Goal: Transaction & Acquisition: Purchase product/service

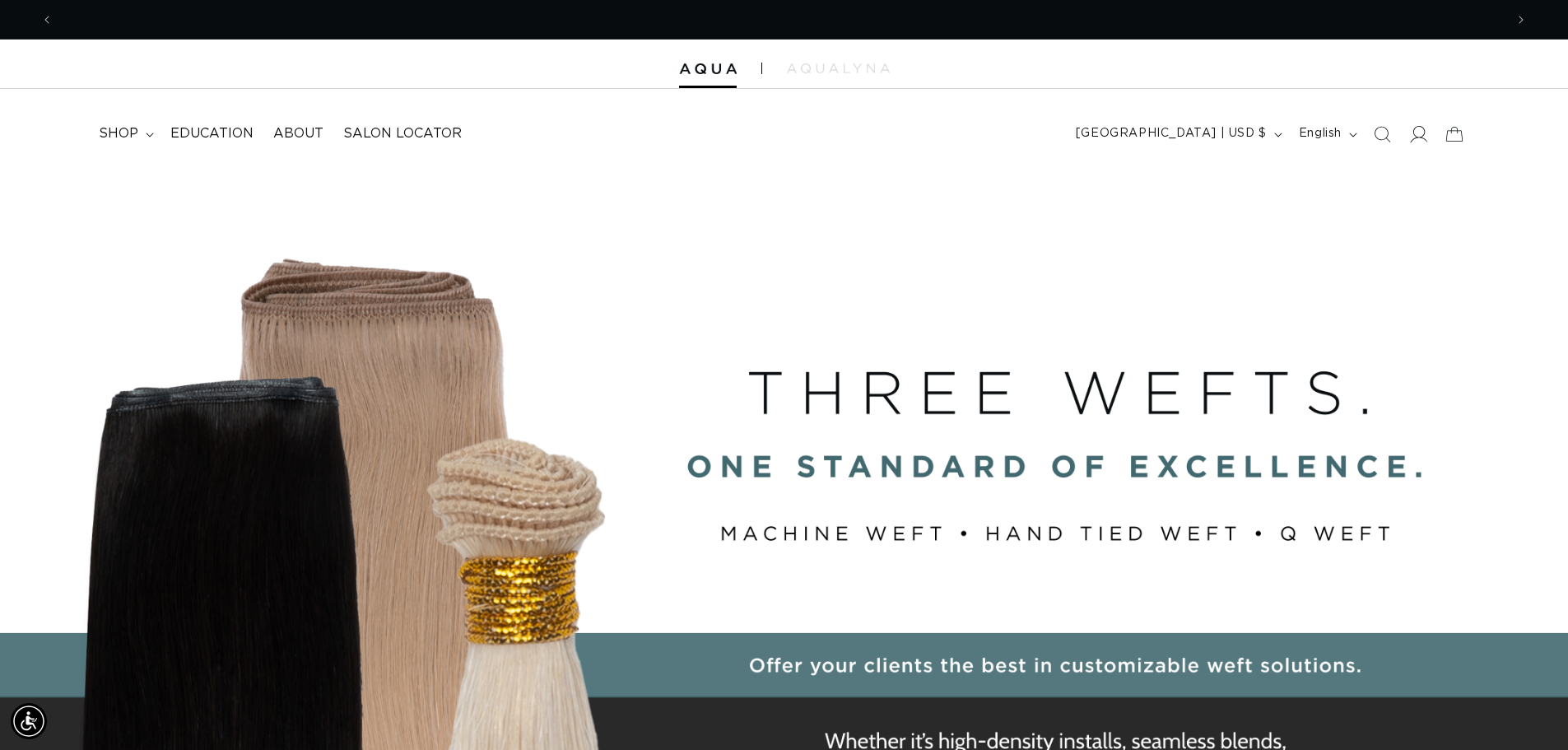
scroll to position [0, 2902]
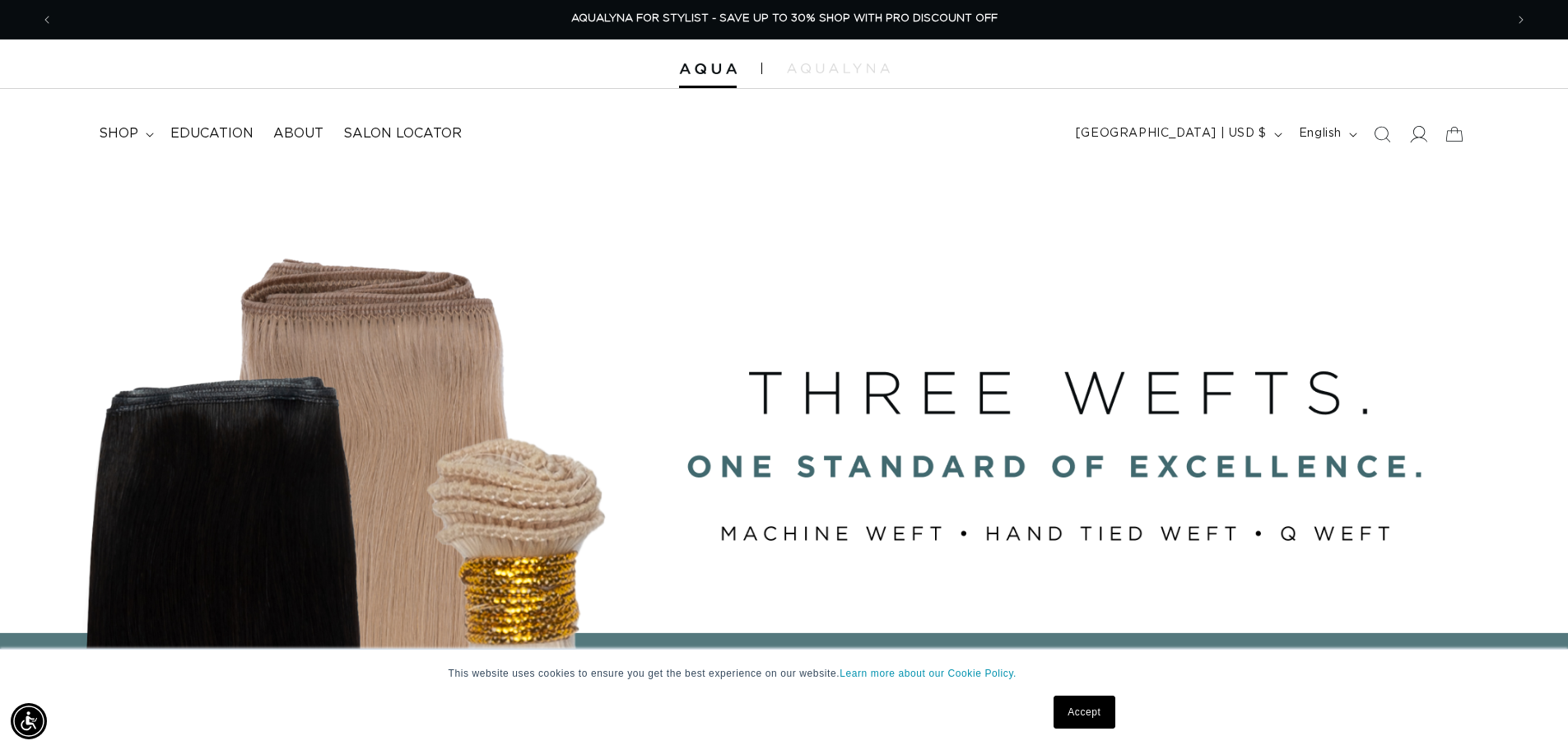
click at [1420, 134] on icon at bounding box center [1417, 133] width 18 height 18
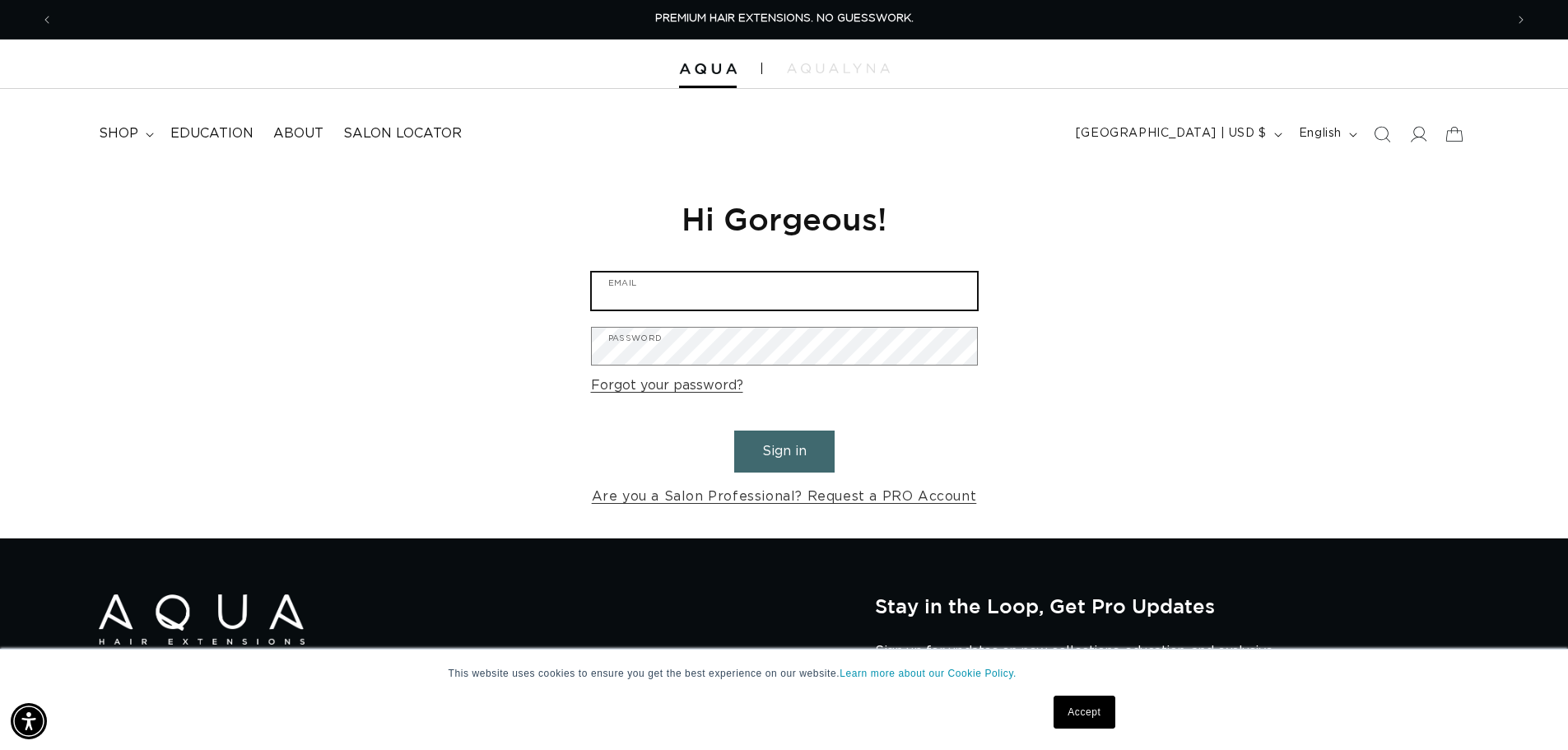
type input "topknoxbeautybar@gmail.com"
click at [804, 444] on button "Sign in" at bounding box center [784, 451] width 100 height 42
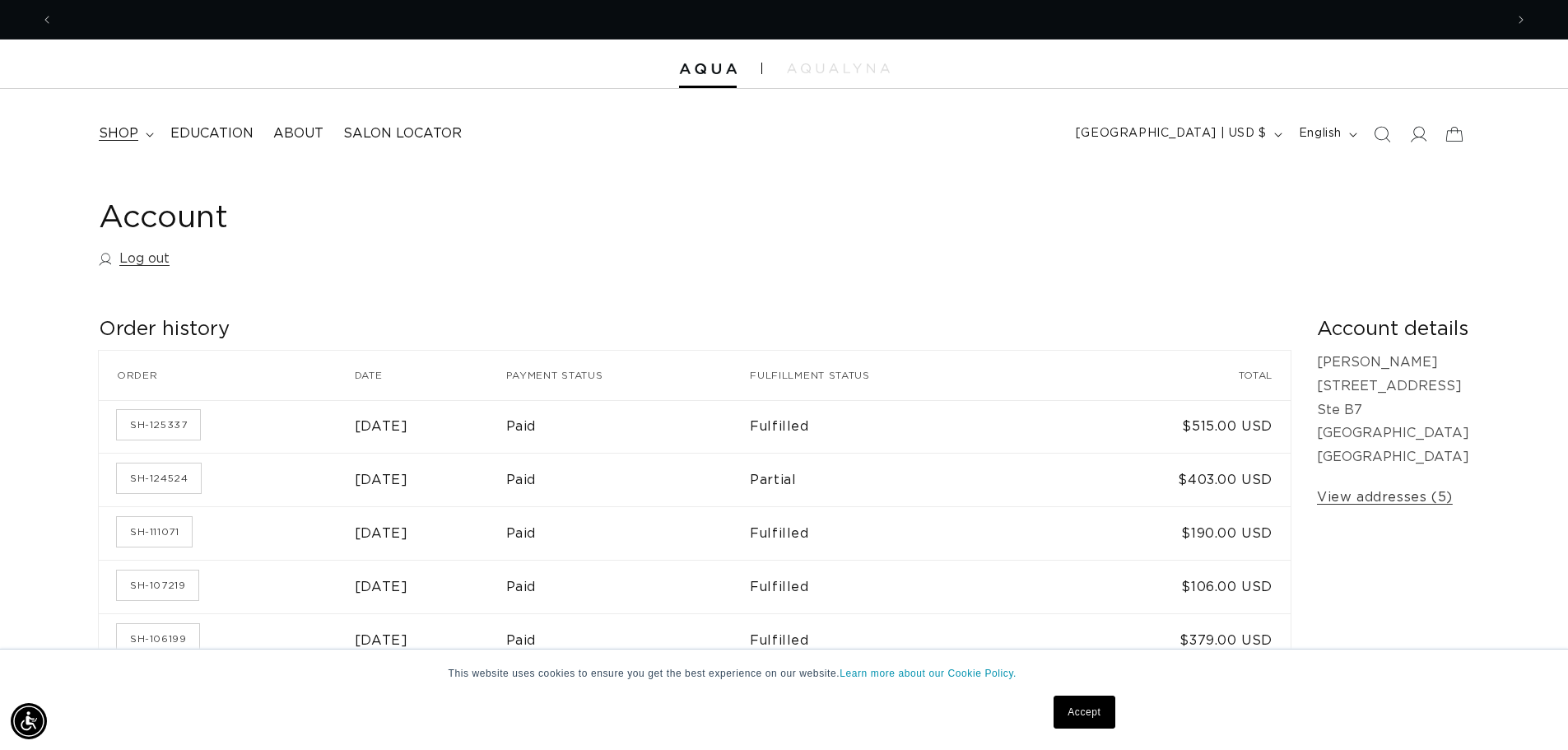
scroll to position [0, 2902]
click at [118, 131] on span "shop" at bounding box center [118, 133] width 40 height 18
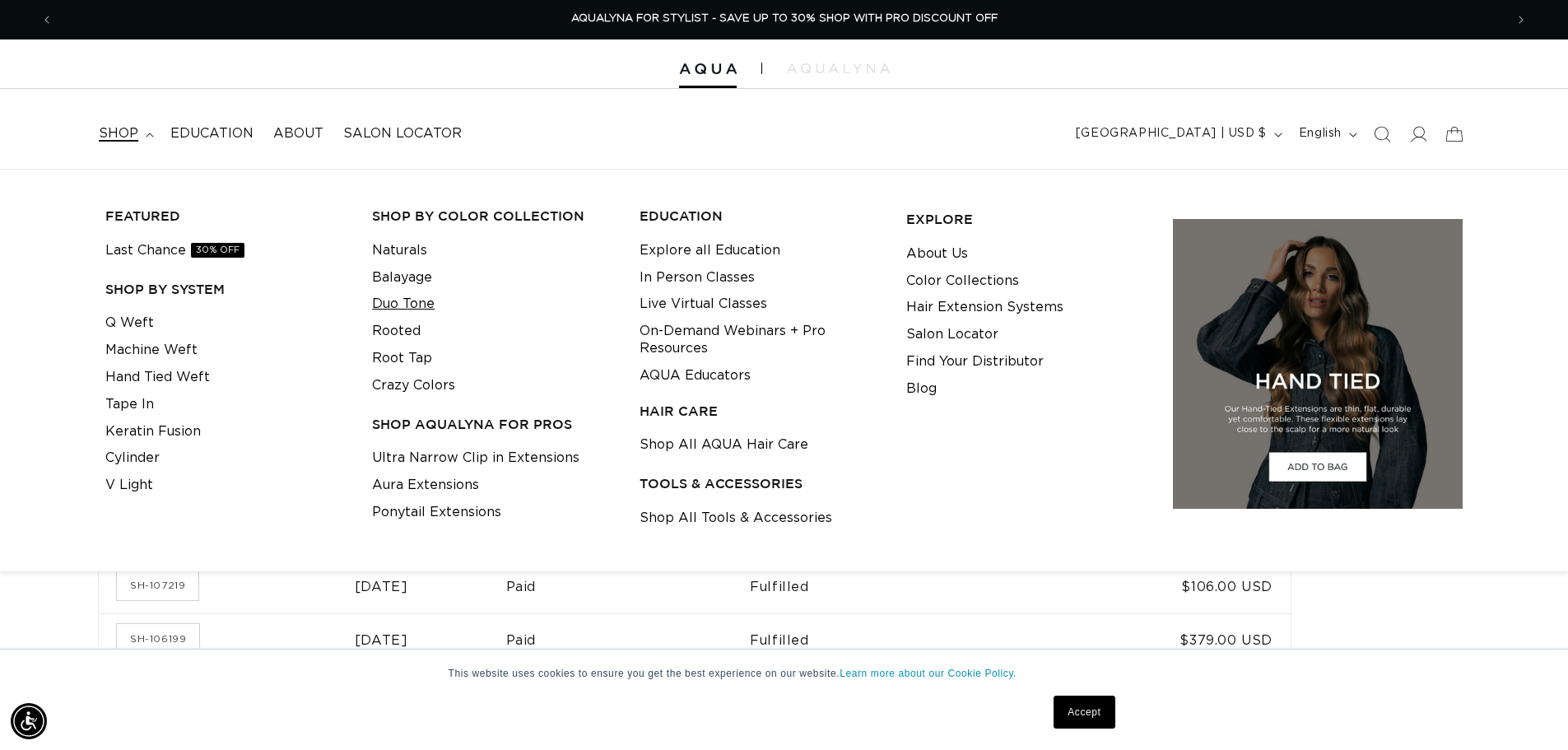
click at [419, 301] on link "Duo Tone" at bounding box center [404, 304] width 63 height 27
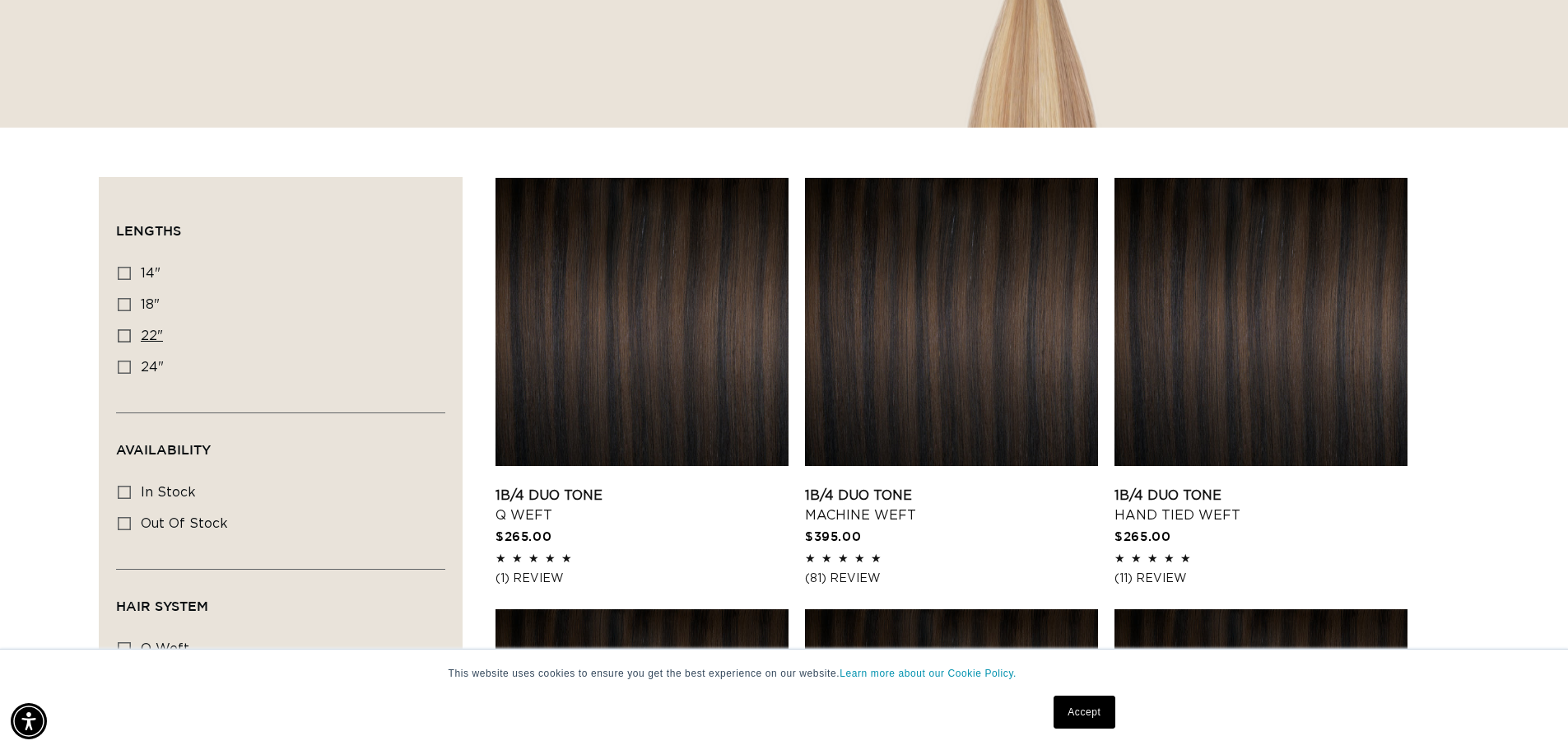
scroll to position [0, 1450]
click at [120, 333] on icon at bounding box center [124, 336] width 13 height 13
click at [120, 333] on input "22" 22" (22 products)" at bounding box center [124, 336] width 13 height 13
checkbox input "true"
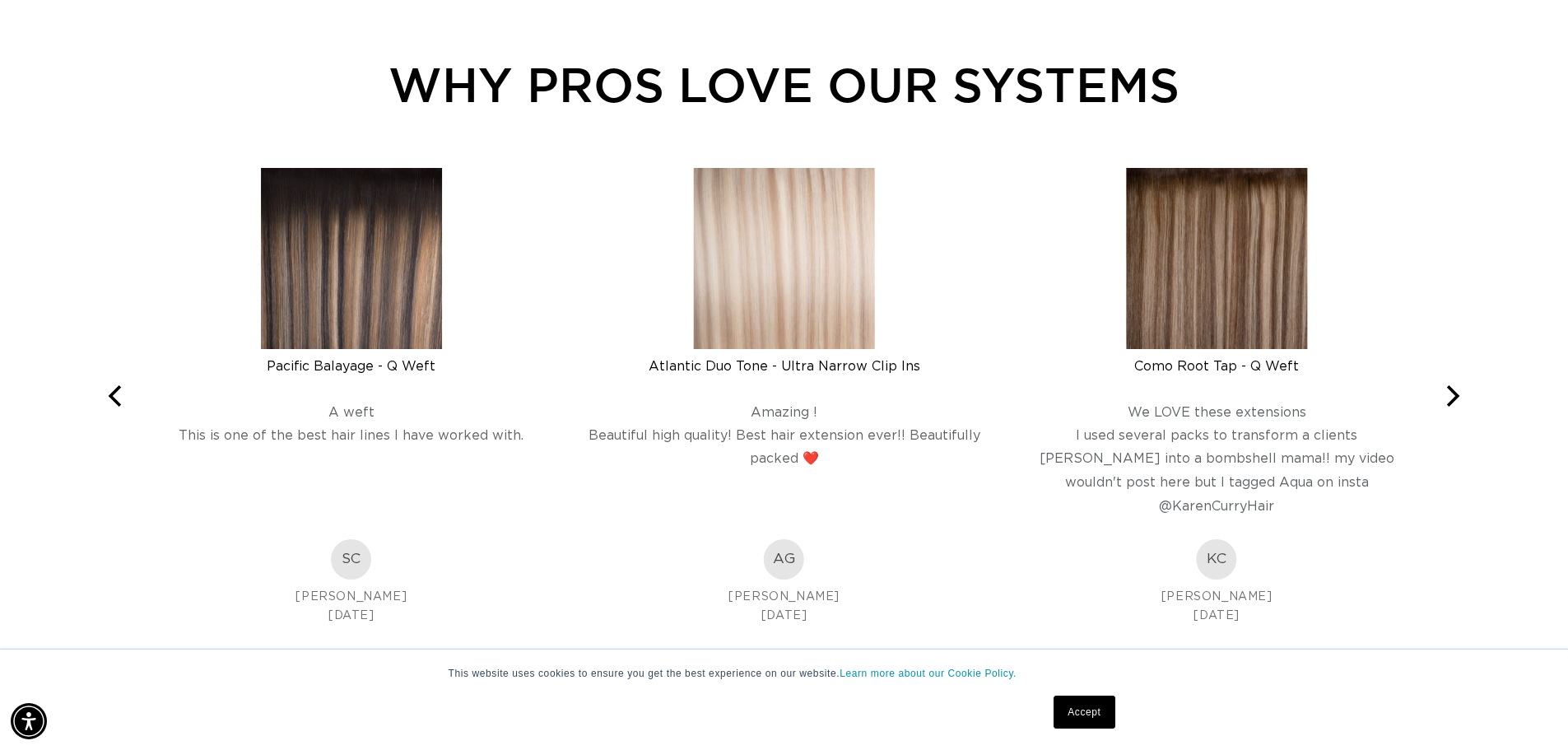
scroll to position [0, 2902]
click at [1455, 406] on icon "Next" at bounding box center [1450, 395] width 21 height 21
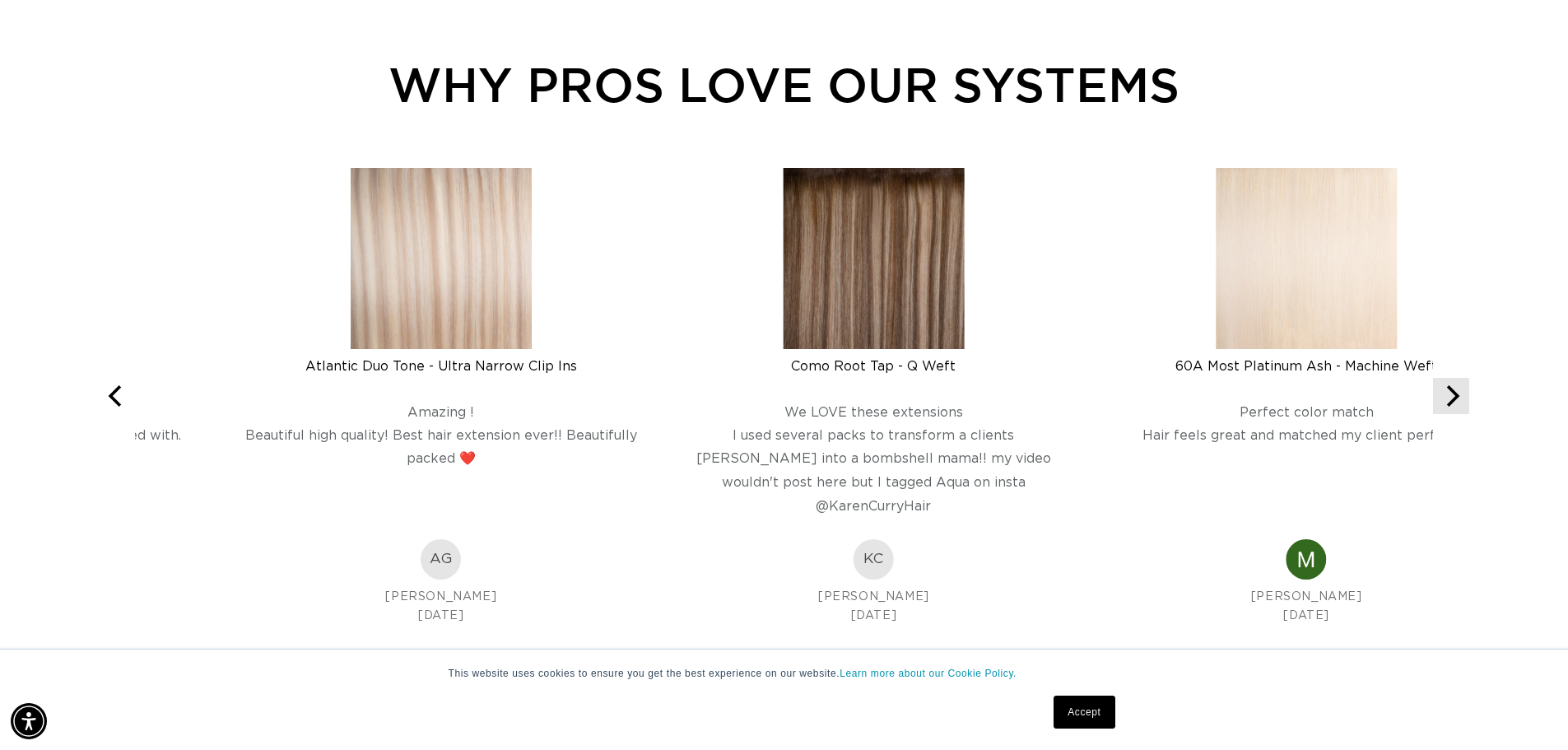
scroll to position [0, 0]
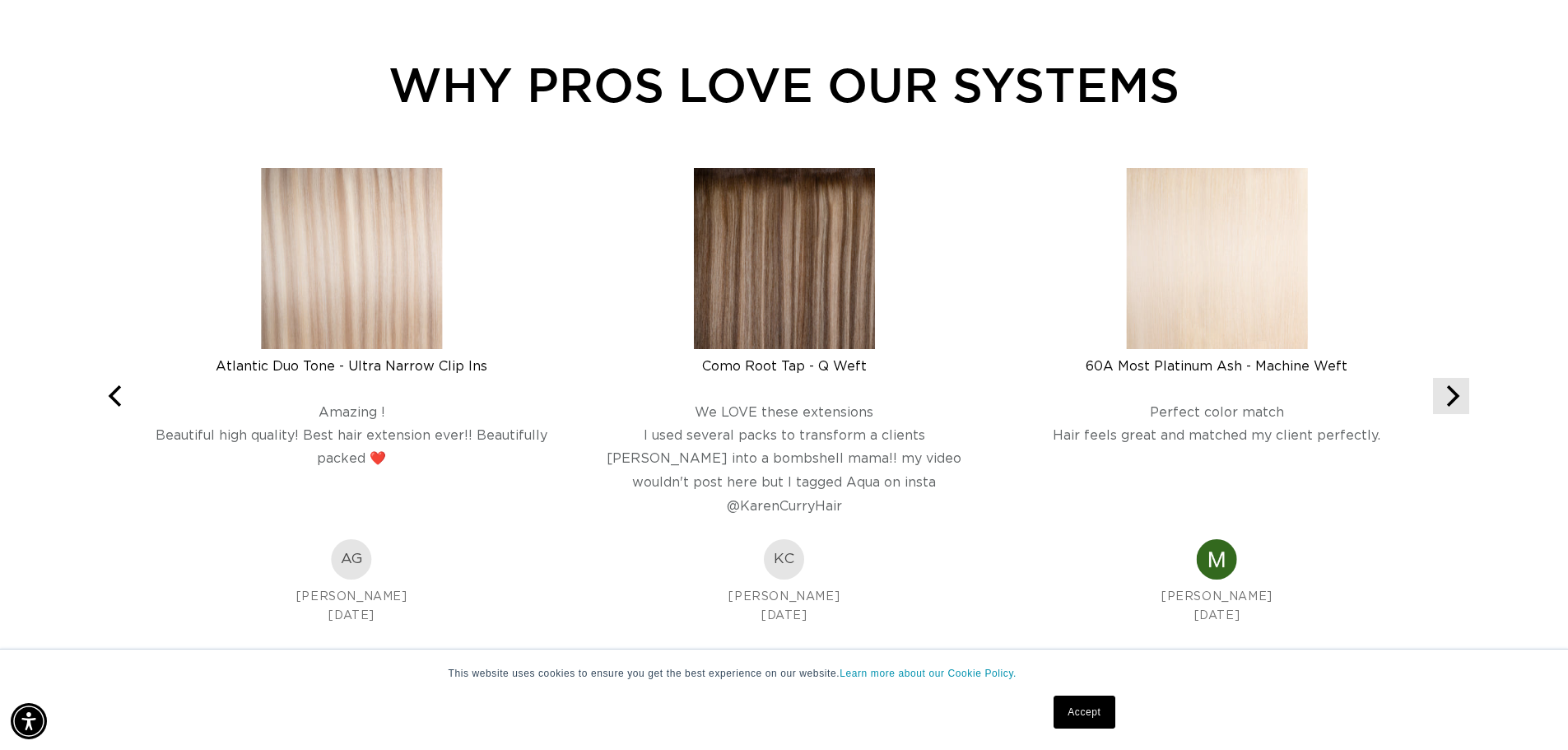
click at [1455, 406] on icon "Next" at bounding box center [1450, 395] width 21 height 21
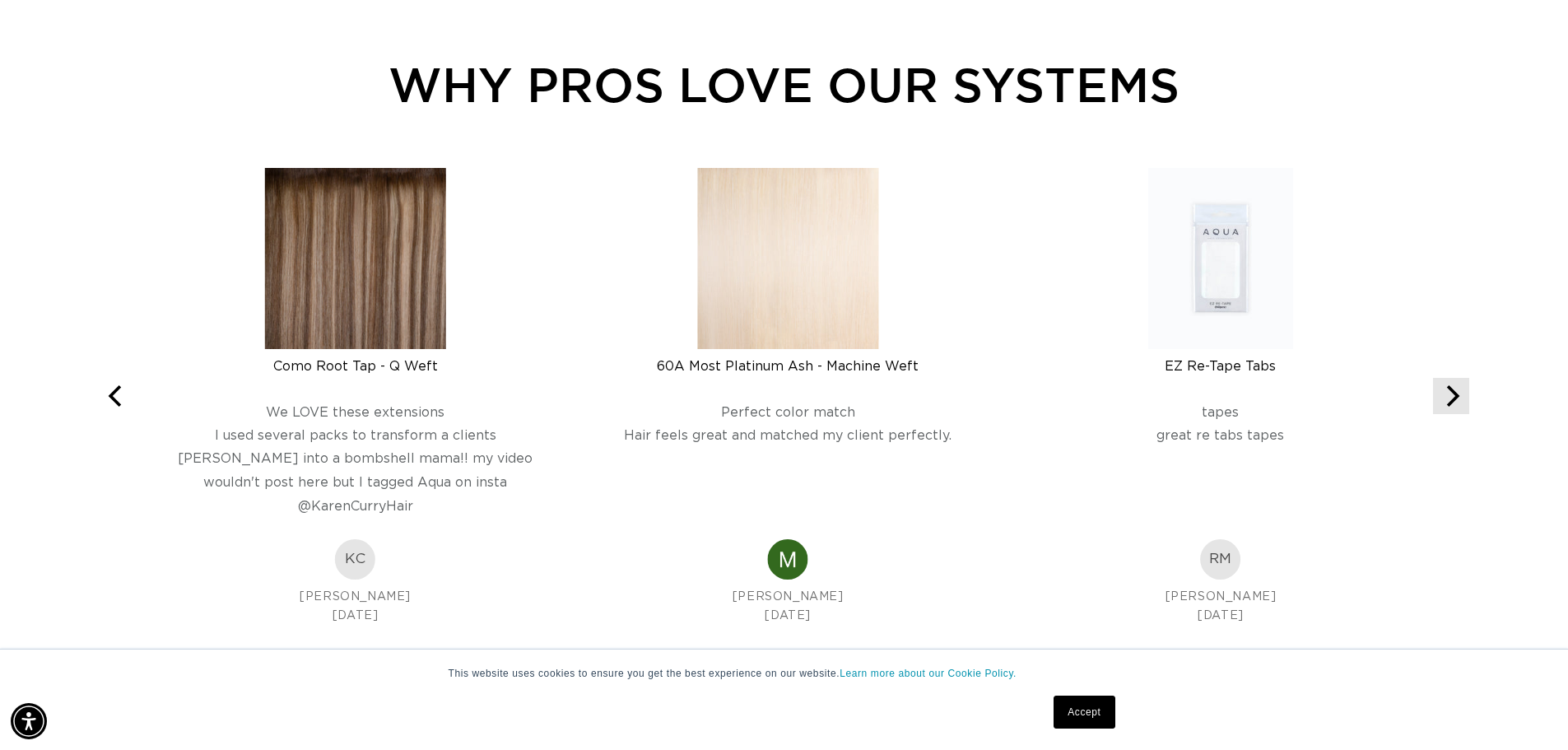
click at [1455, 406] on icon "Next" at bounding box center [1450, 395] width 21 height 21
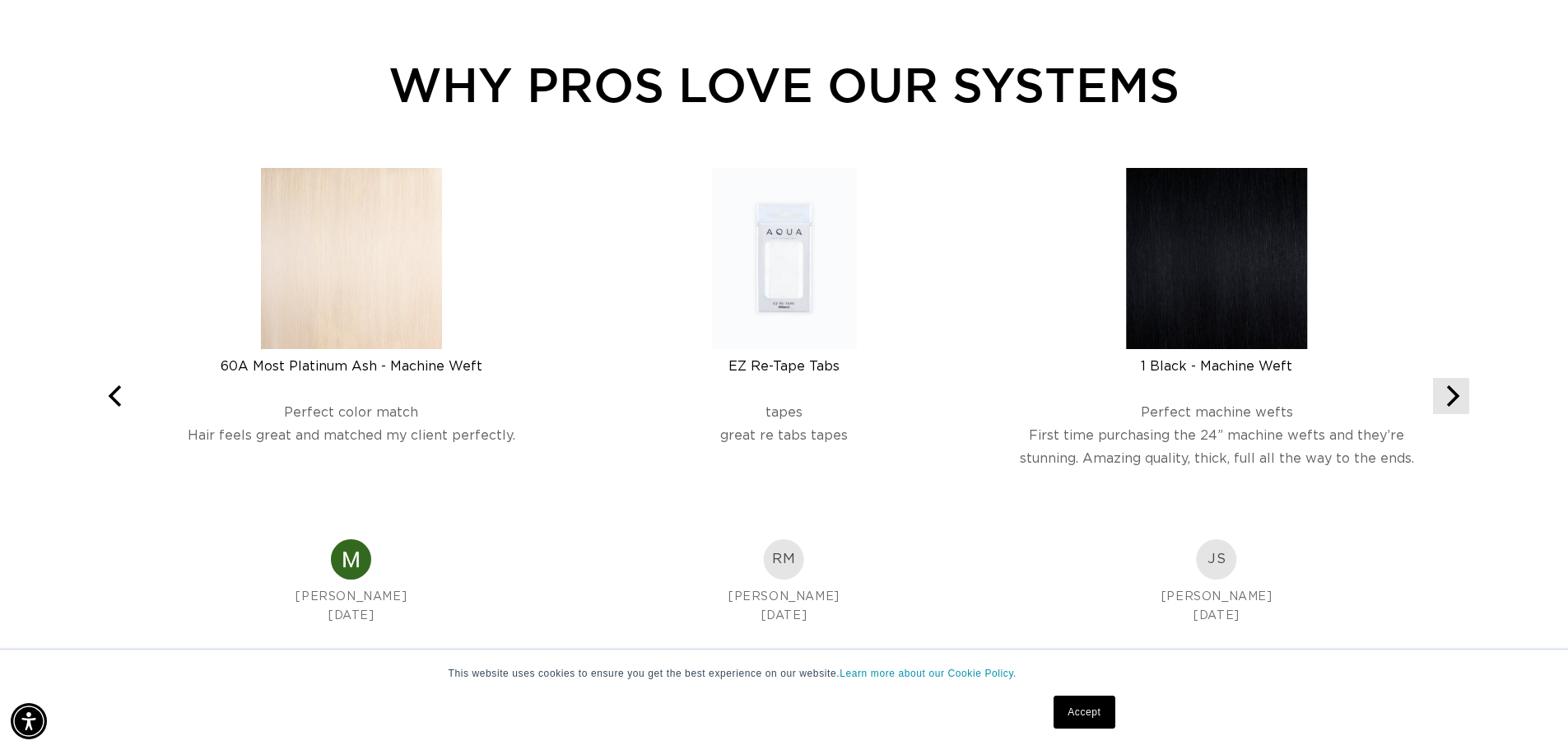
scroll to position [0, 1450]
click at [1455, 406] on icon "Next" at bounding box center [1450, 395] width 21 height 21
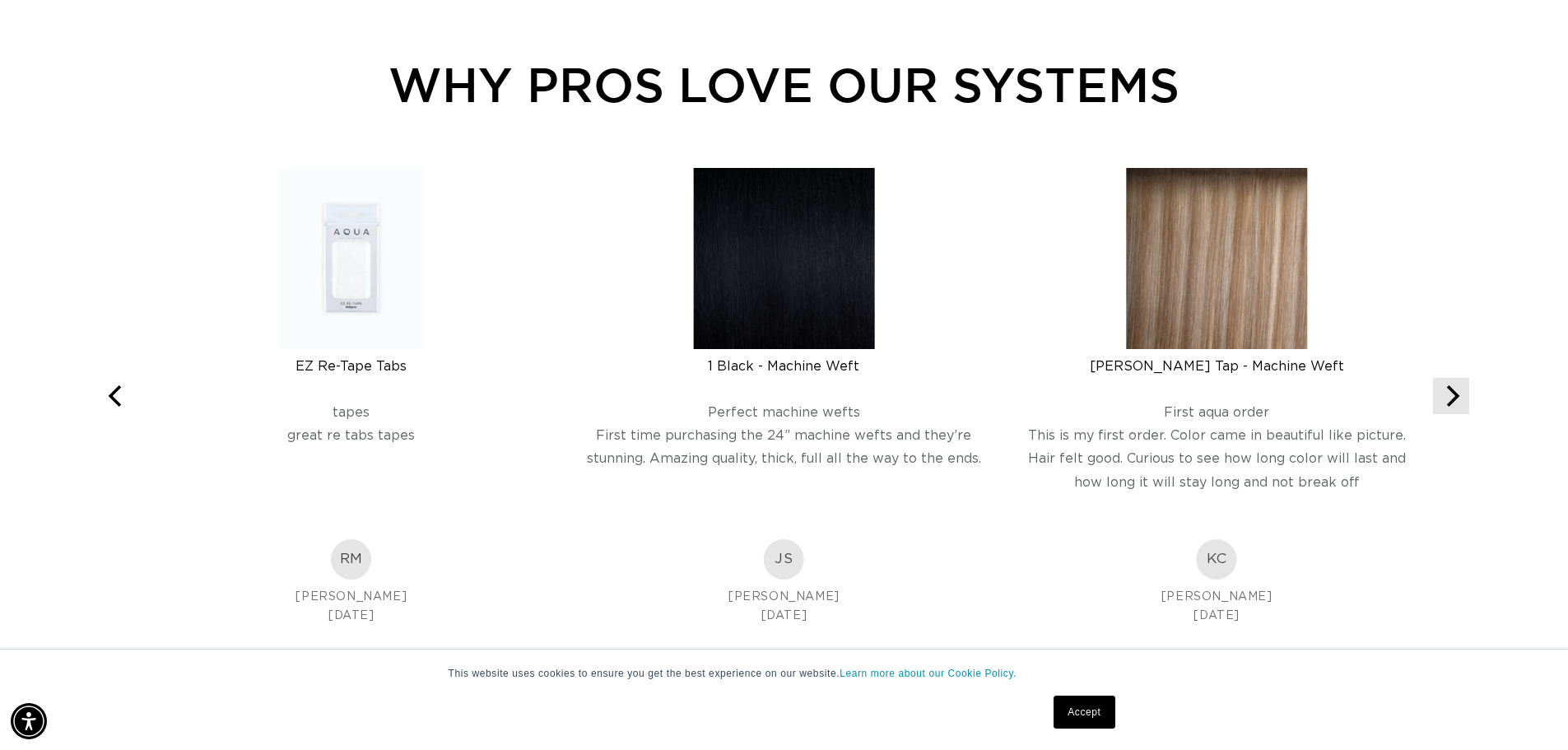
click at [1455, 406] on icon "Next" at bounding box center [1450, 395] width 21 height 21
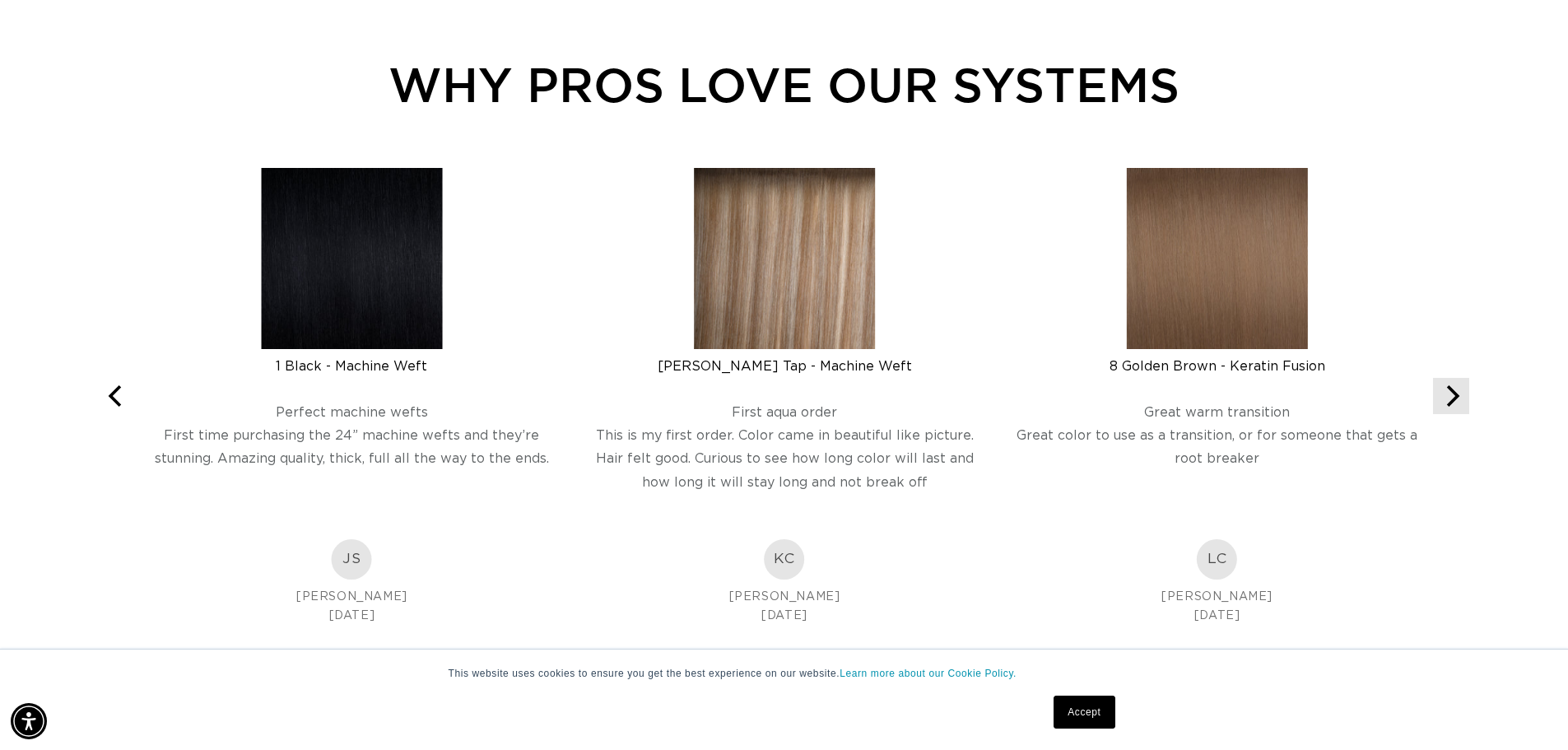
click at [1455, 406] on icon "Next" at bounding box center [1450, 395] width 21 height 21
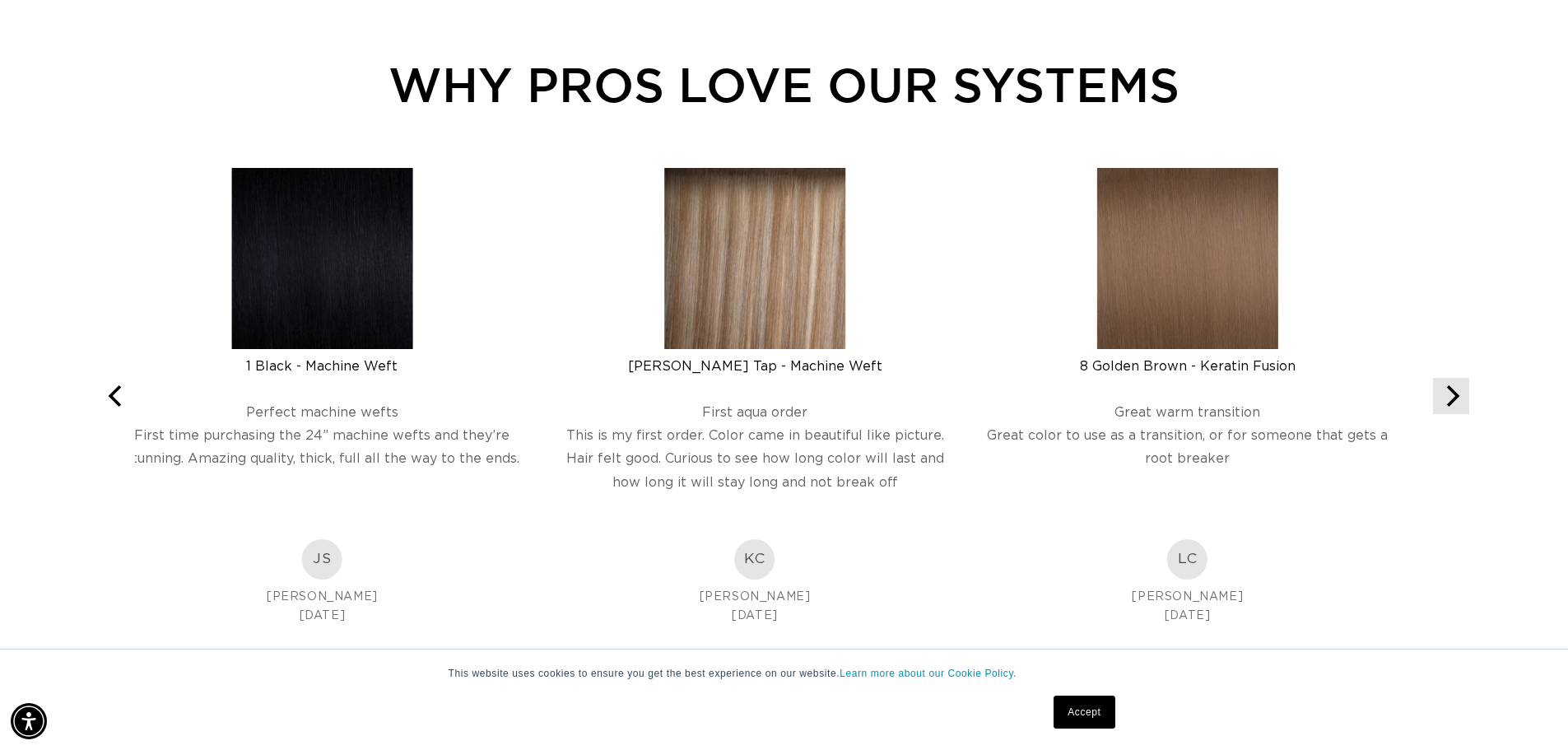
scroll to position [0, 0]
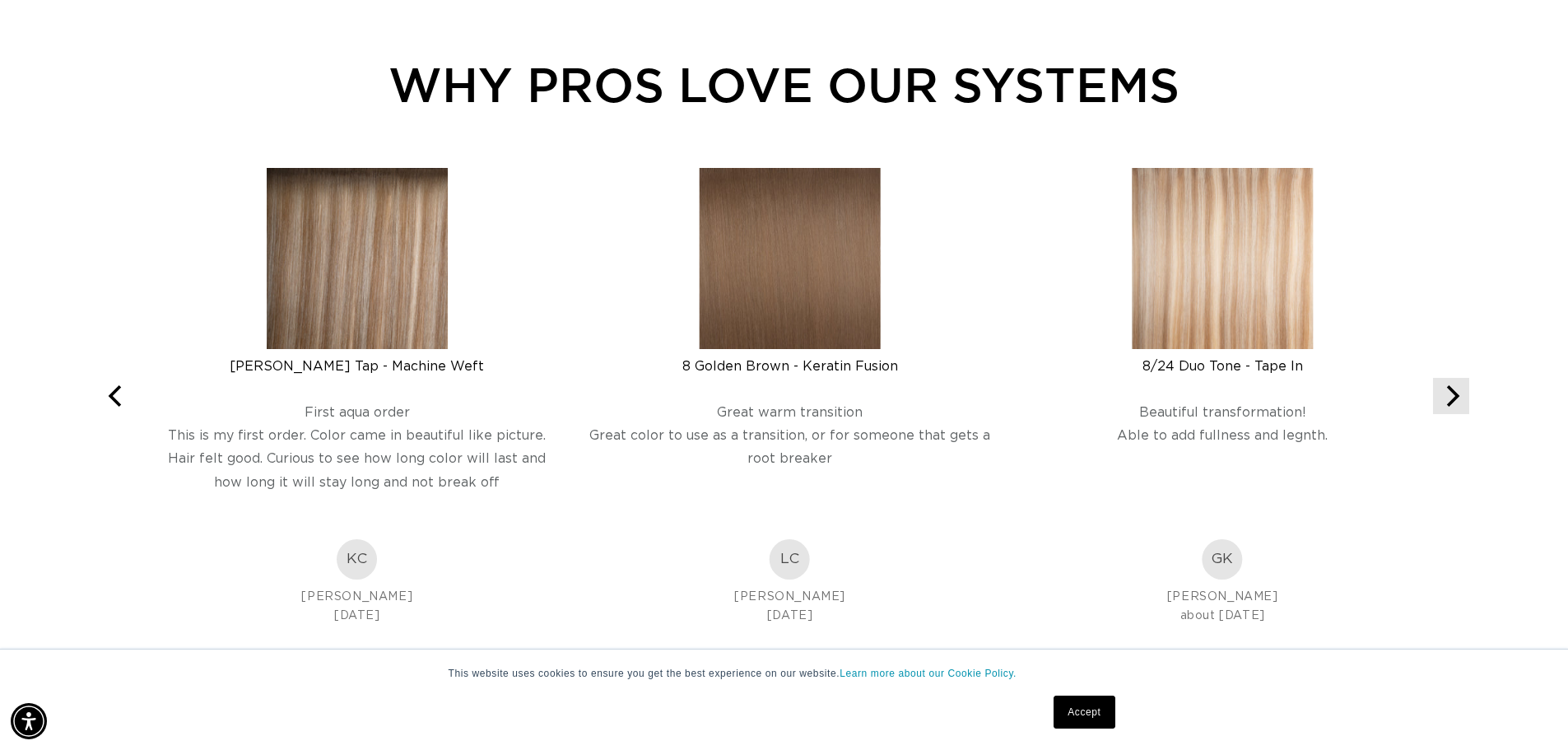
click at [1455, 406] on icon "Next" at bounding box center [1450, 395] width 21 height 21
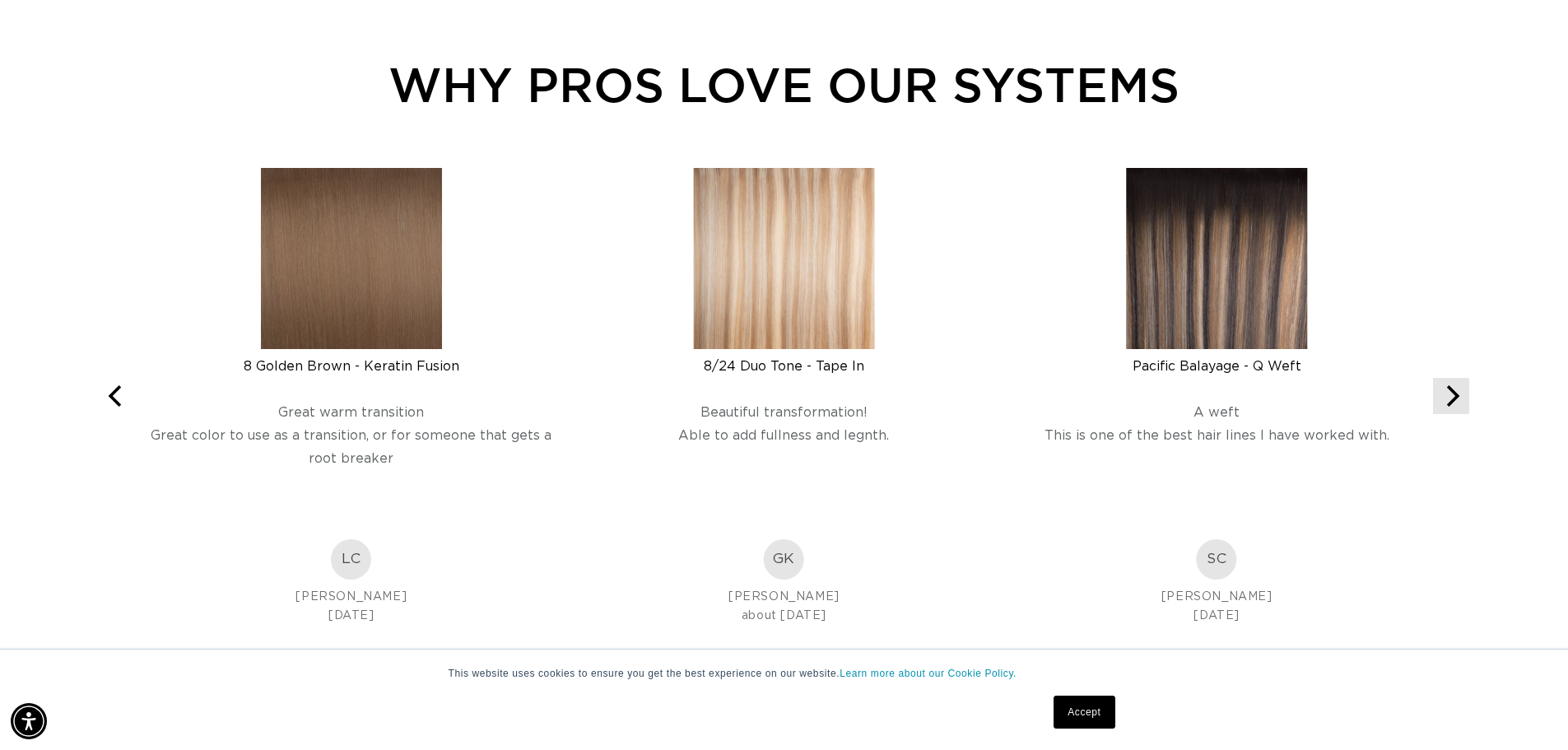
click at [1455, 406] on icon "Next" at bounding box center [1450, 395] width 21 height 21
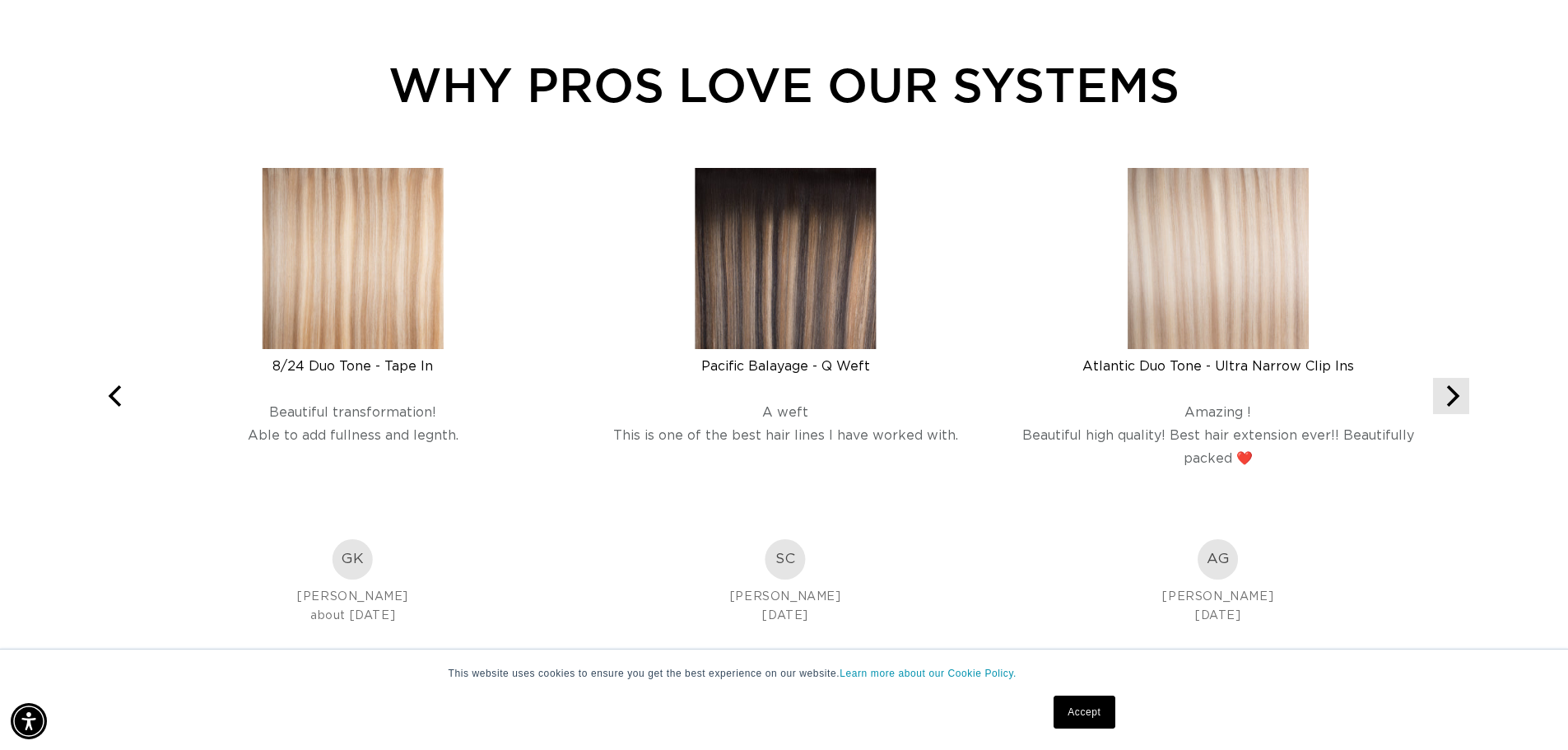
click at [1455, 406] on icon "Next" at bounding box center [1450, 395] width 21 height 21
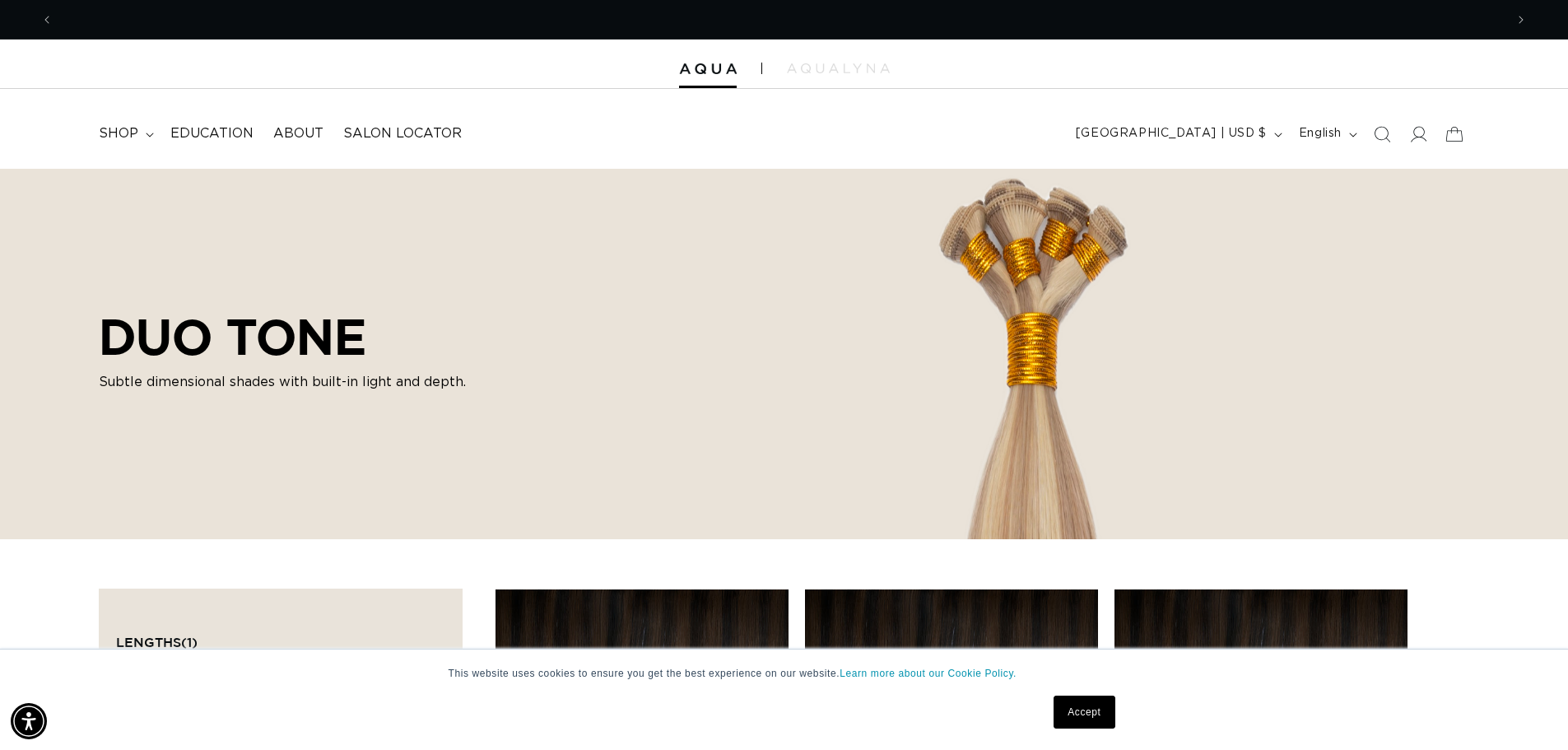
scroll to position [0, 1450]
